Goal: Navigation & Orientation: Find specific page/section

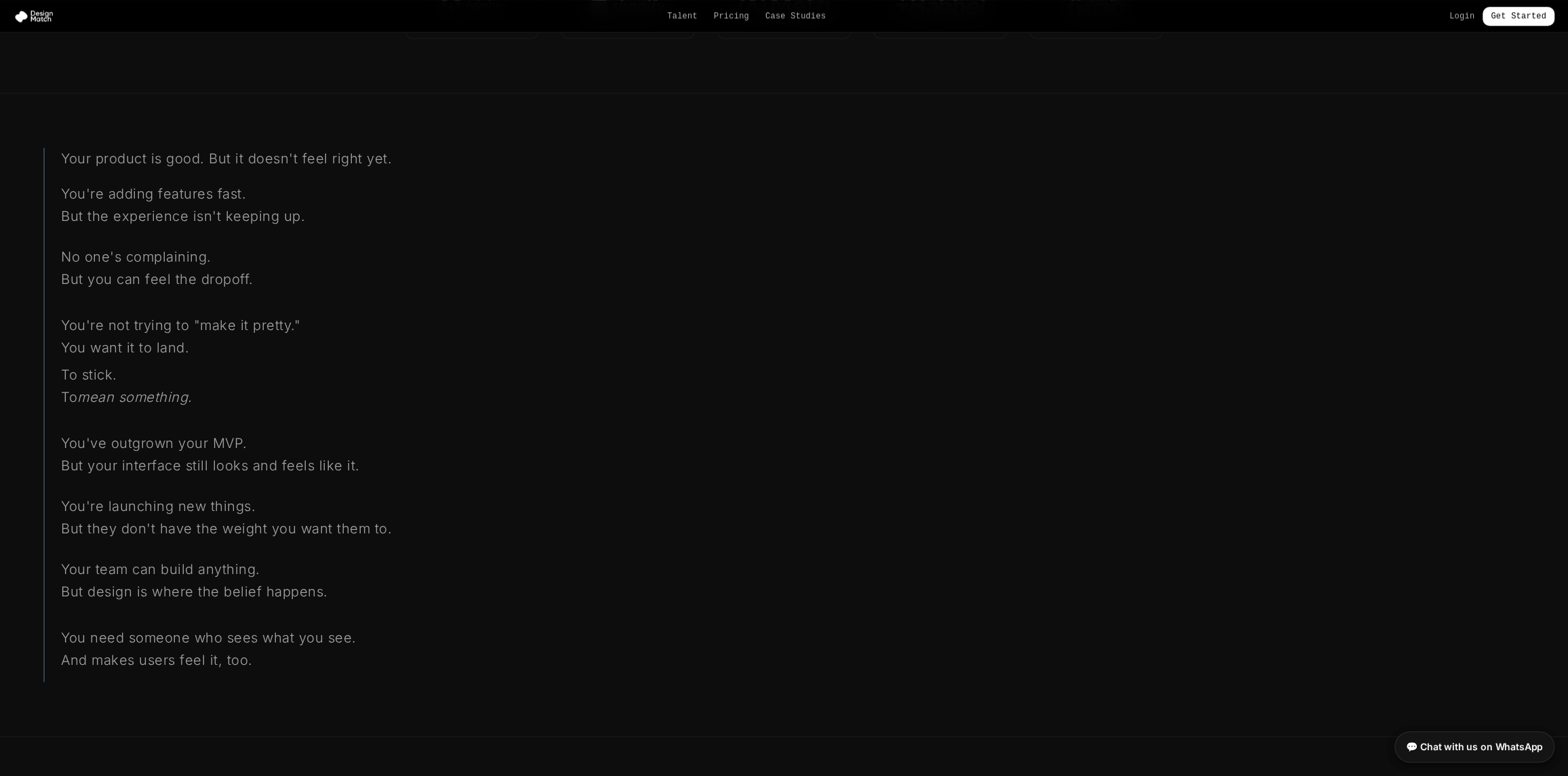
scroll to position [4881, 0]
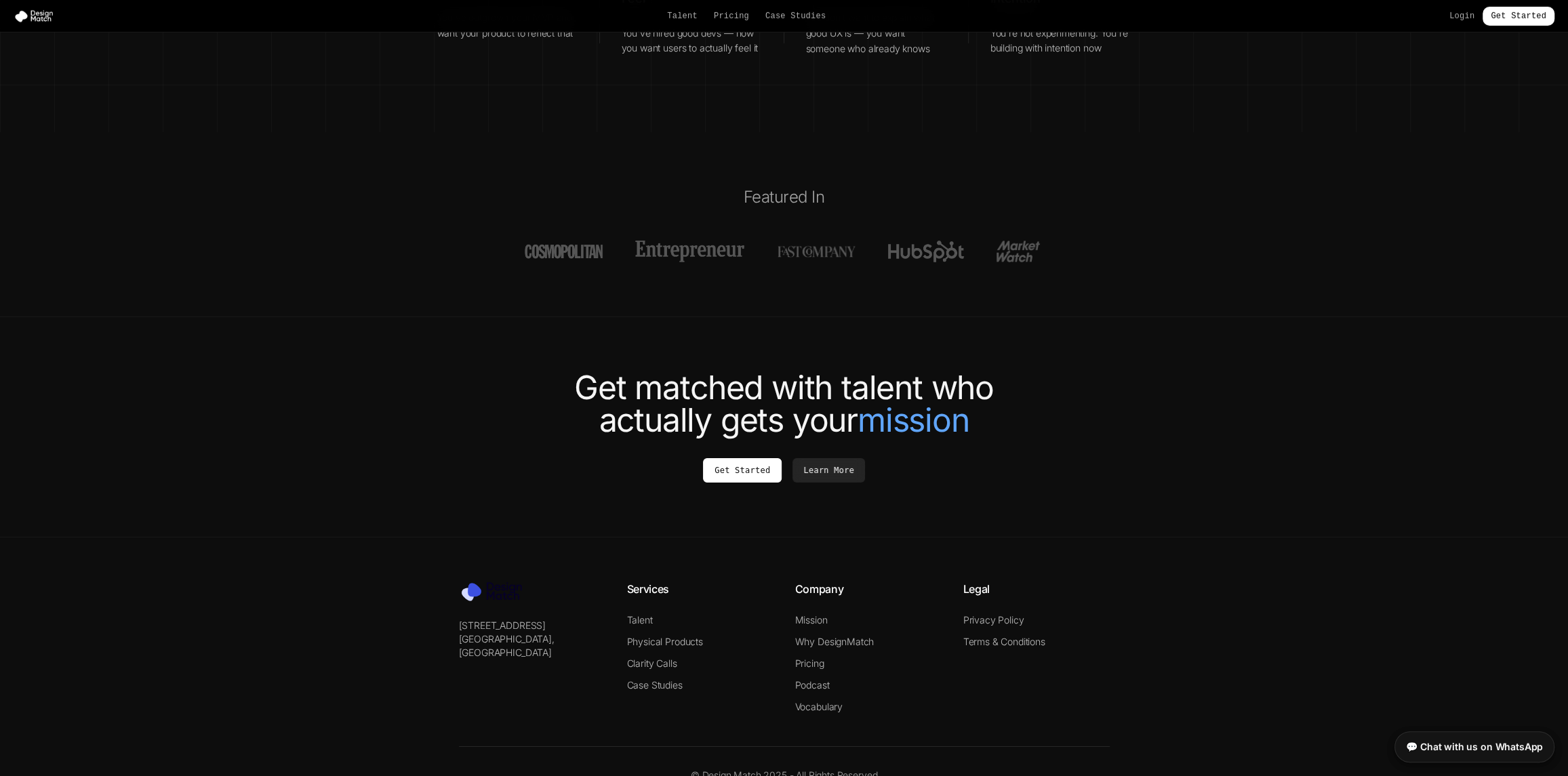
click at [1030, 614] on li "Privacy Policy" at bounding box center [1036, 620] width 146 height 13
click at [1008, 614] on link "Privacy Policy" at bounding box center [993, 619] width 61 height 12
click at [1010, 636] on link "Terms & Conditions" at bounding box center [1004, 641] width 82 height 12
